Goal: Information Seeking & Learning: Find specific fact

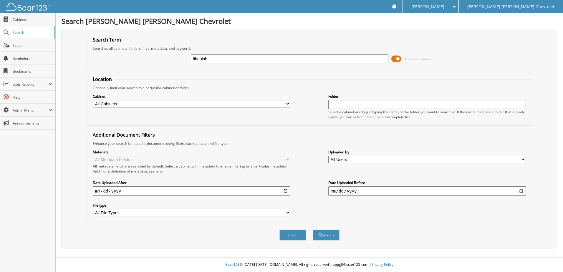
type input "fihgolah"
click at [313, 230] on button "Search" at bounding box center [326, 235] width 27 height 11
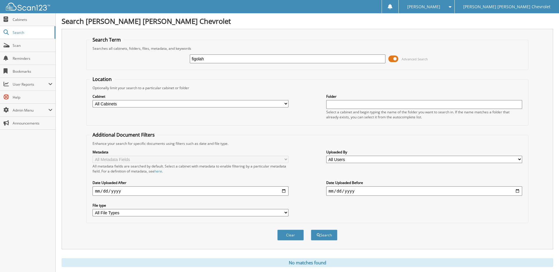
type input "figolah"
click at [311, 230] on button "Search" at bounding box center [324, 235] width 27 height 11
